Goal: Find specific page/section: Find specific page/section

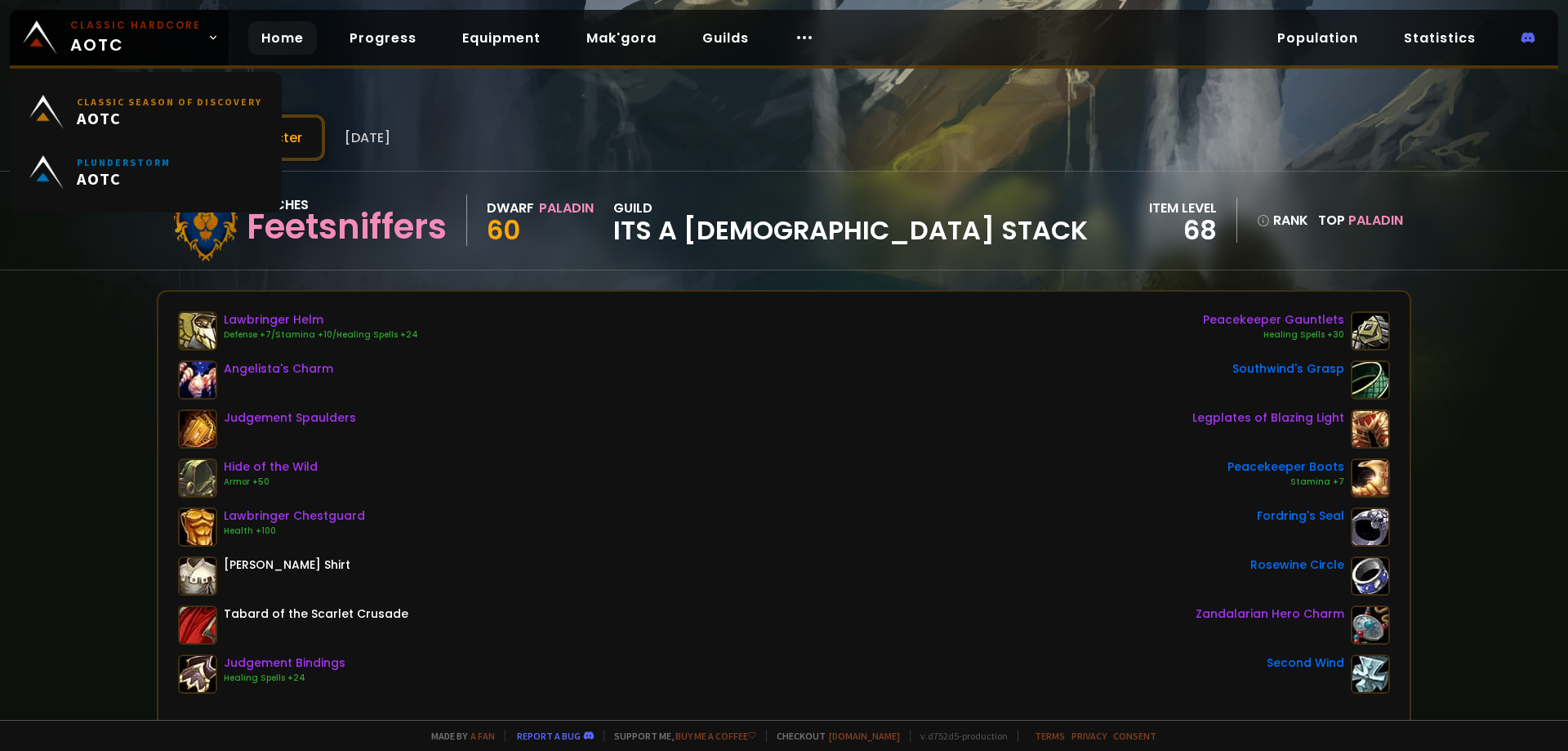
click at [263, 41] on link "Home" at bounding box center [282, 38] width 69 height 34
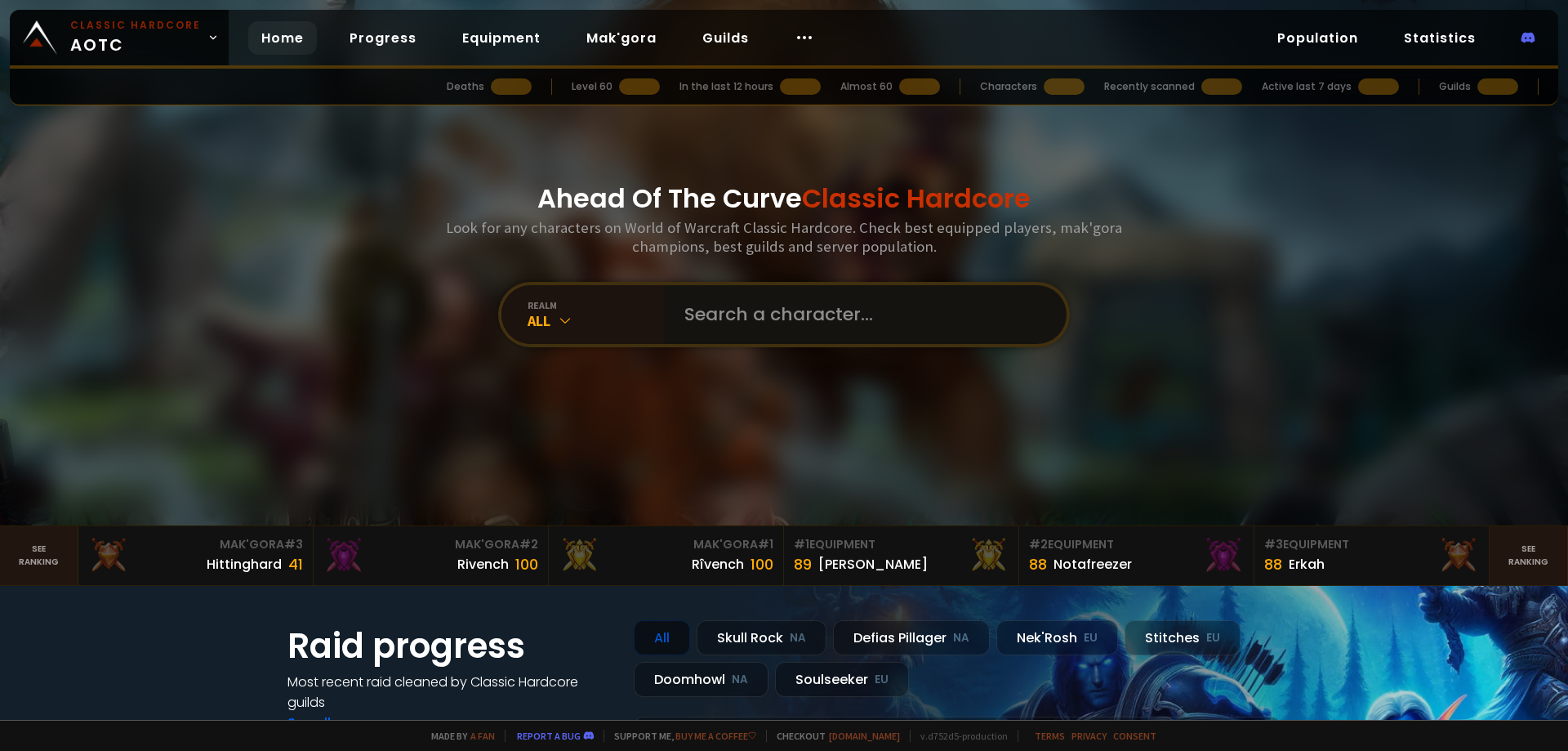
click at [763, 314] on input "text" at bounding box center [860, 314] width 373 height 59
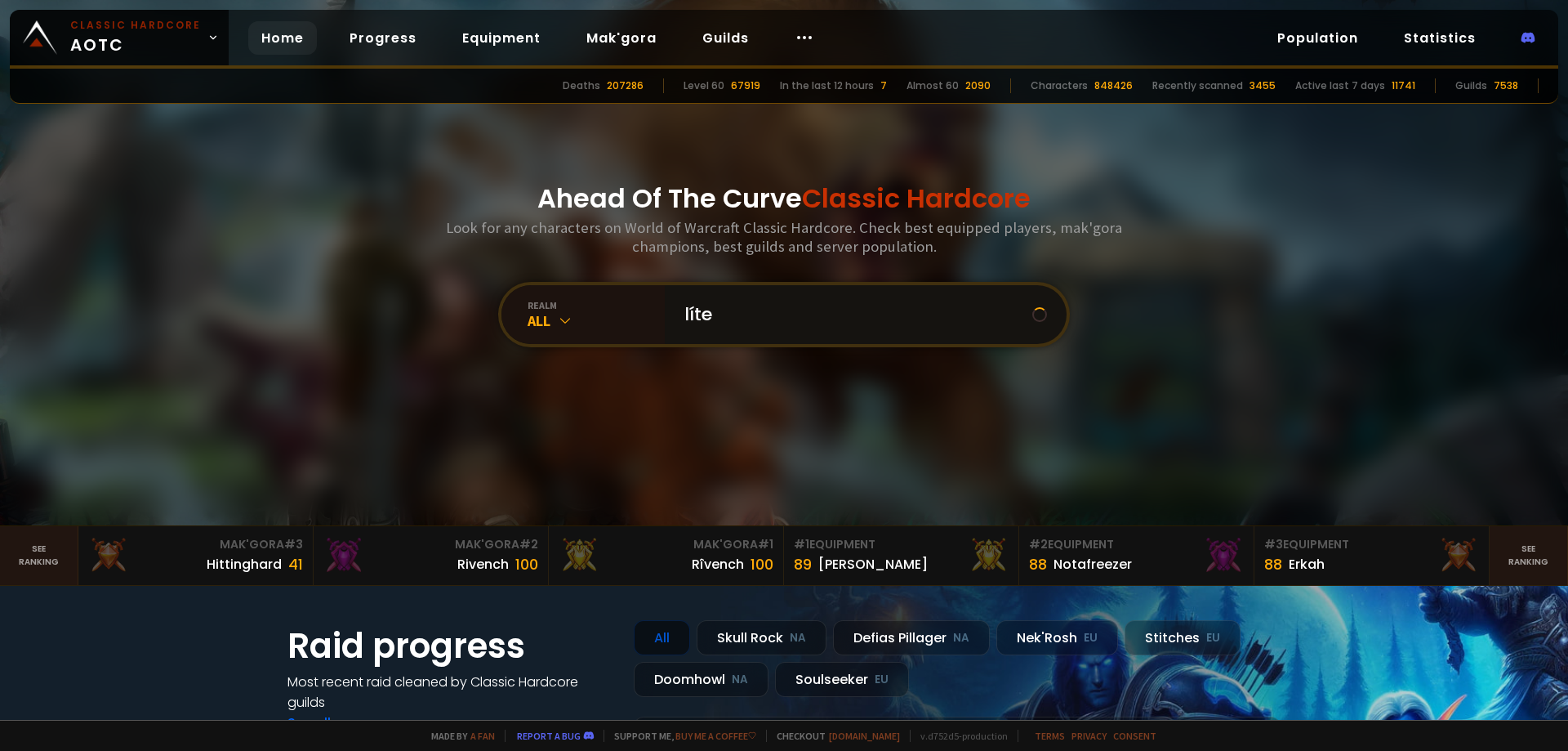
type input "líten"
click at [750, 323] on input "text" at bounding box center [860, 314] width 373 height 59
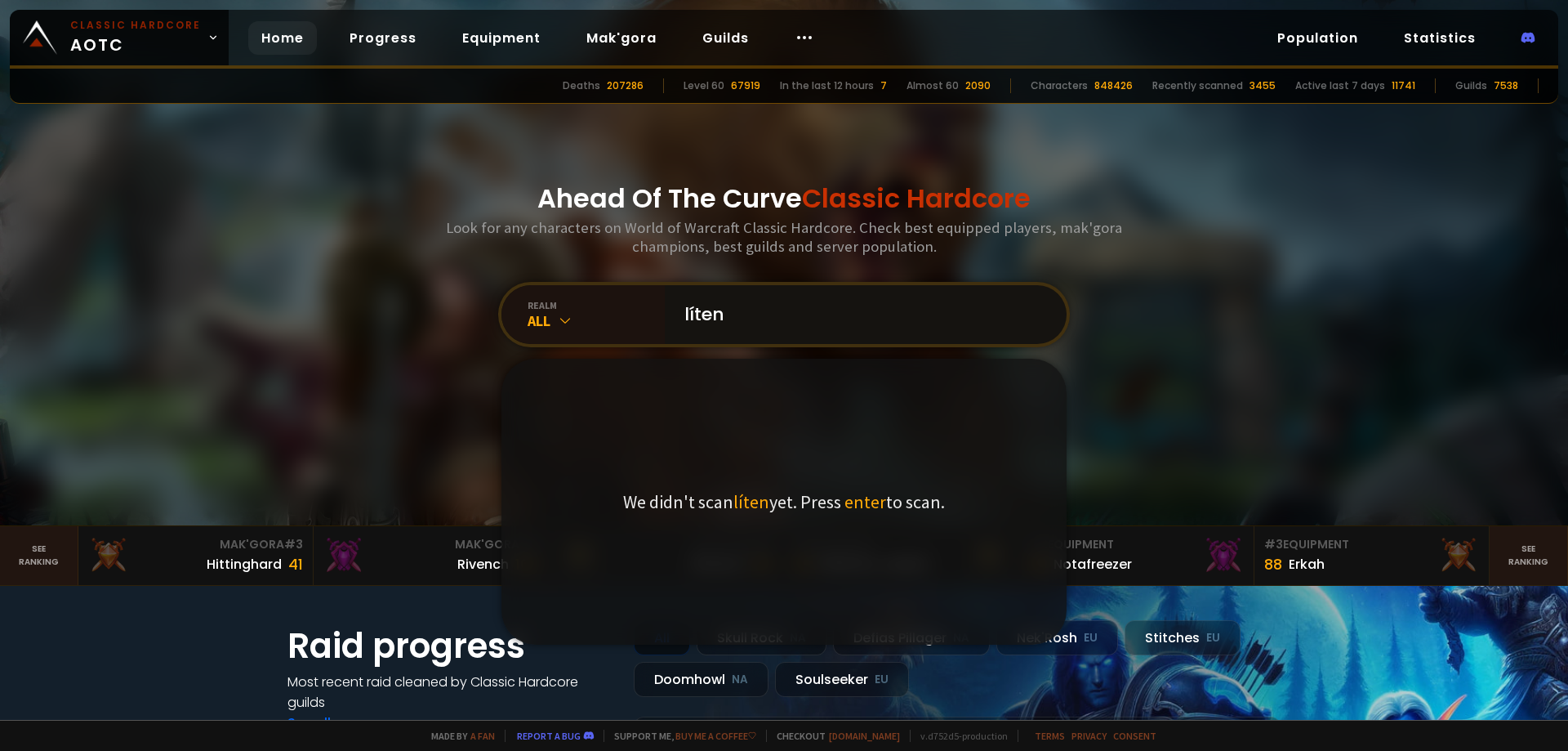
type input "líten"
